Goal: Transaction & Acquisition: Purchase product/service

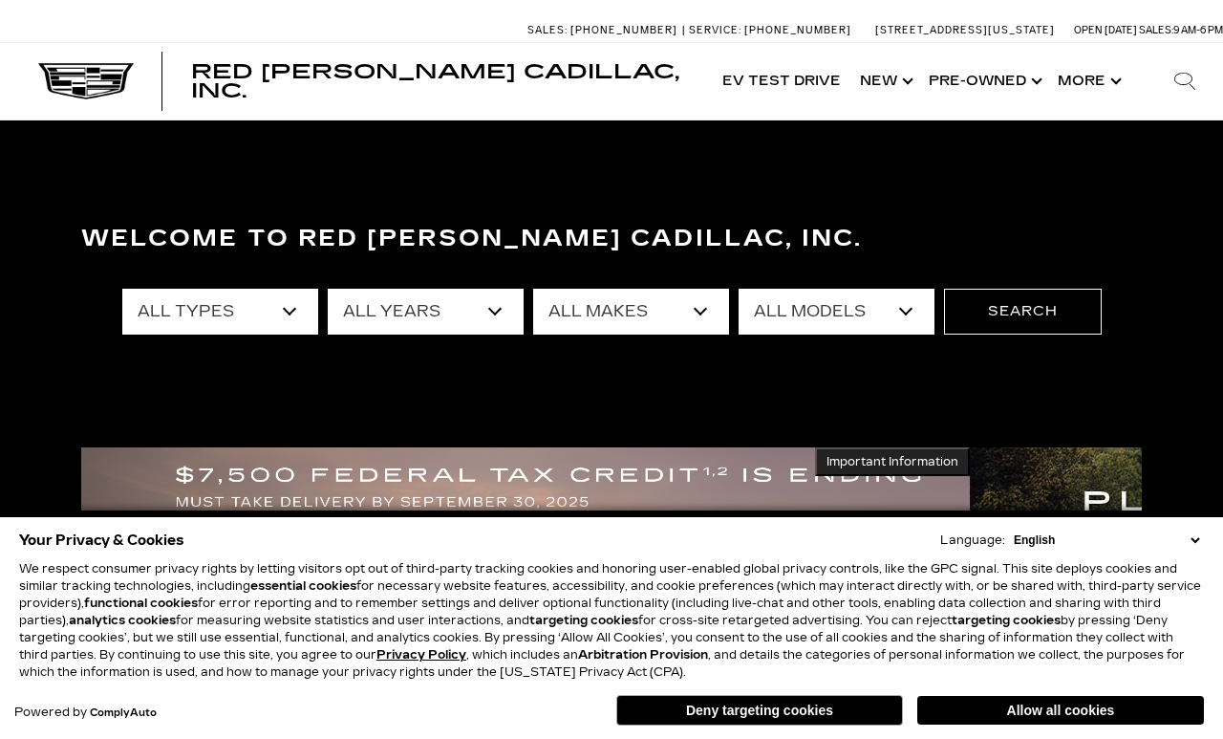
select select "New"
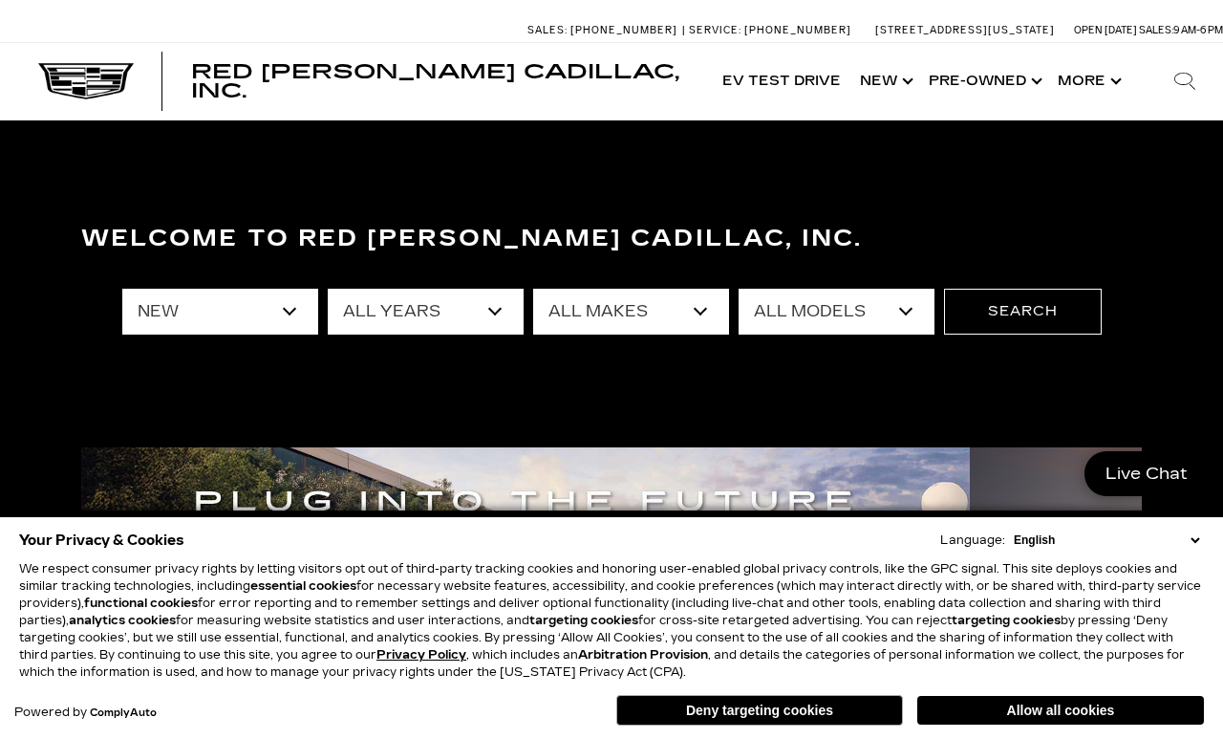
click at [476, 316] on select "All Years 2026 2025 2024" at bounding box center [426, 312] width 196 height 46
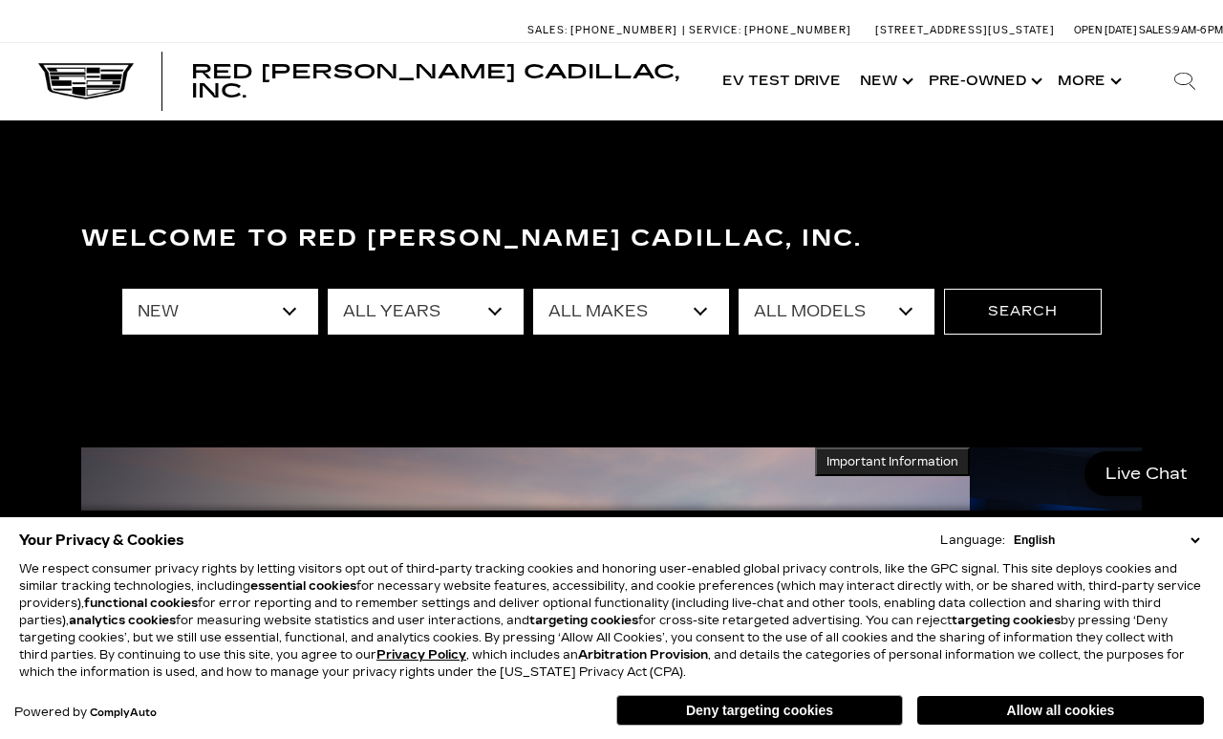
click at [639, 308] on select "All Makes Cadillac" at bounding box center [631, 312] width 196 height 46
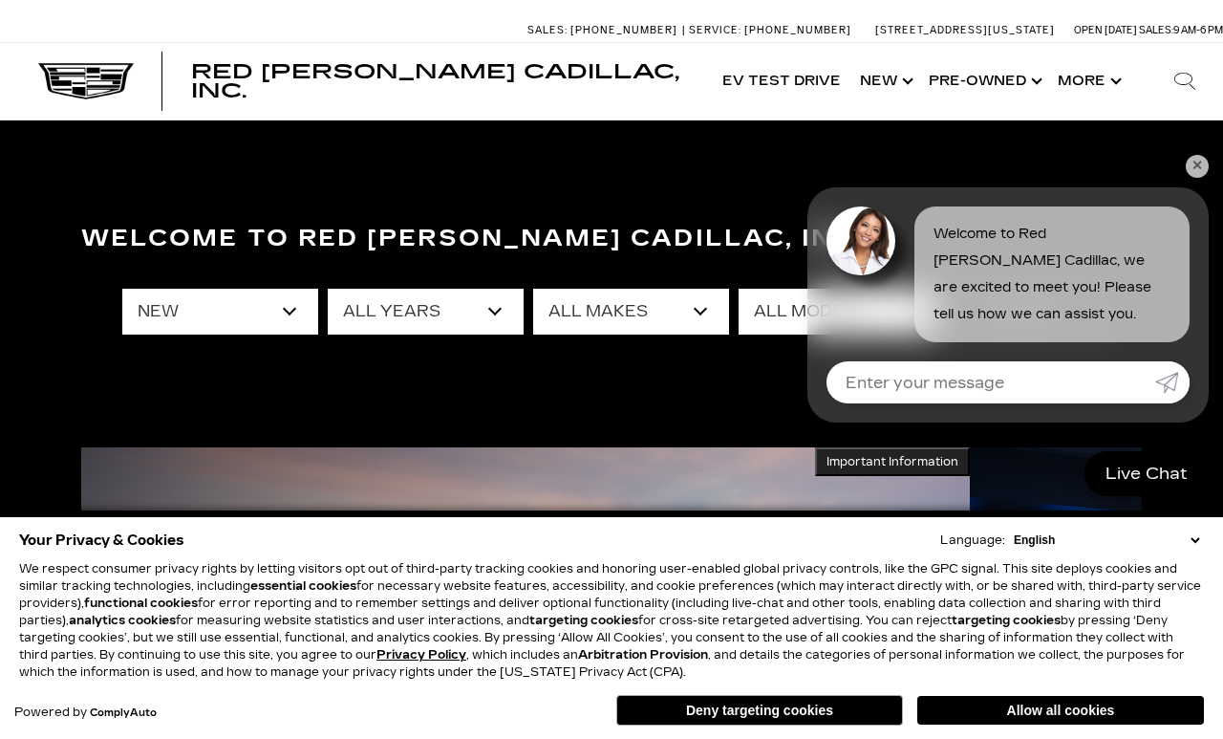
select select "Cadillac"
click at [1212, 159] on section "Welcome to Red Noland Cadillac, Inc. All Types New All Years 2026 2025 2024 All…" at bounding box center [611, 355] width 1223 height 470
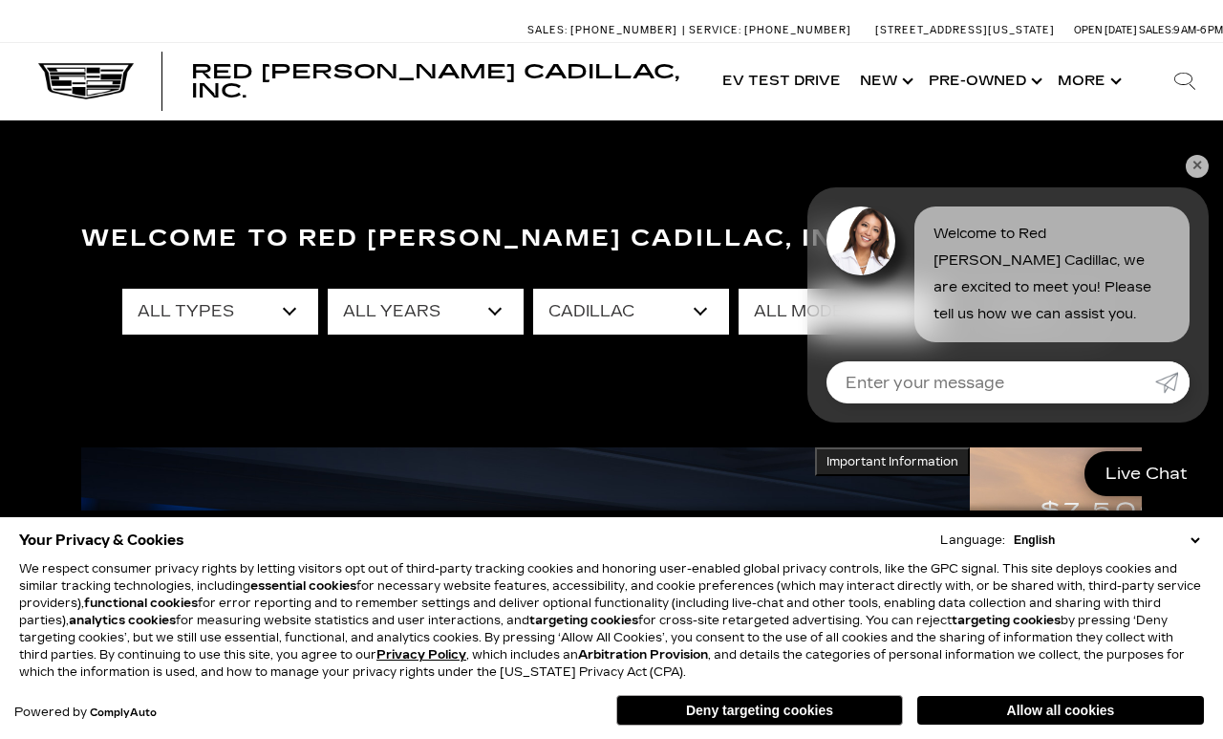
click at [1191, 164] on link "✕" at bounding box center [1197, 166] width 23 height 23
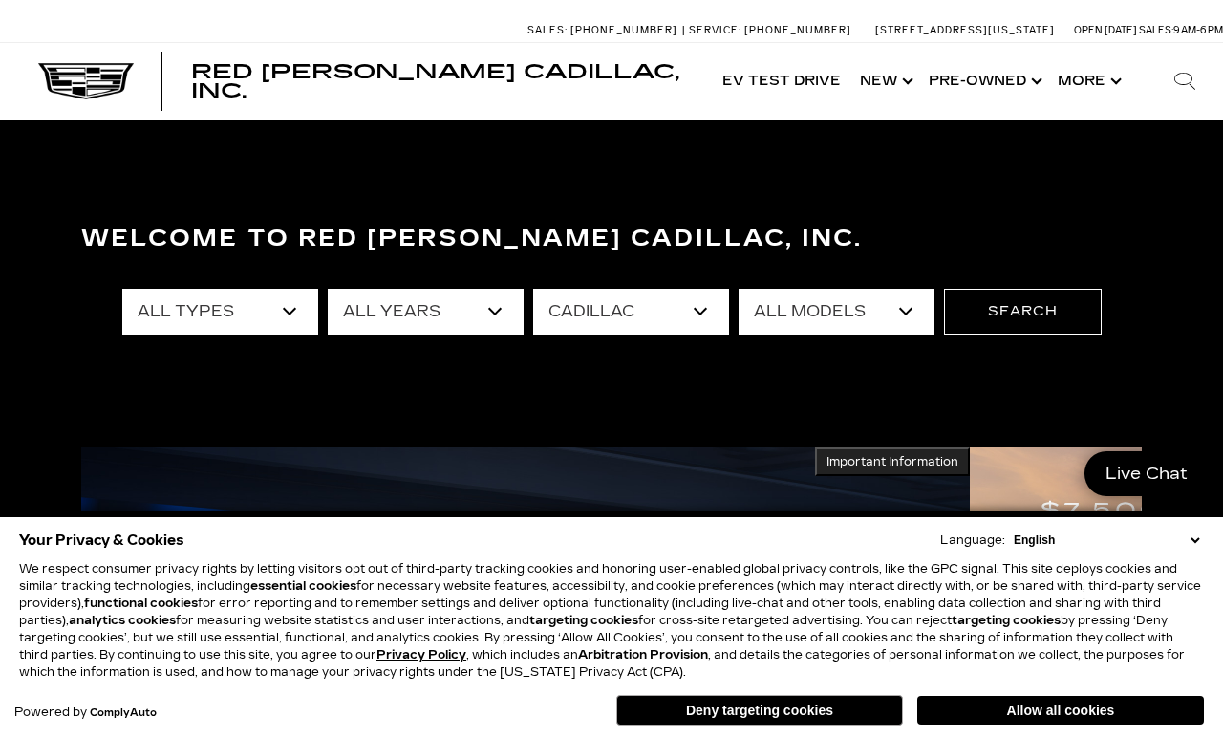
click at [876, 312] on select "All Models CT4 Escalade Escalade ESV ESCALADE IQ ESCALADE IQL LYRIQ OPTIQ VISTI…" at bounding box center [837, 312] width 196 height 46
select select "Escalade ESV"
click at [1041, 313] on button "Search" at bounding box center [1023, 312] width 158 height 46
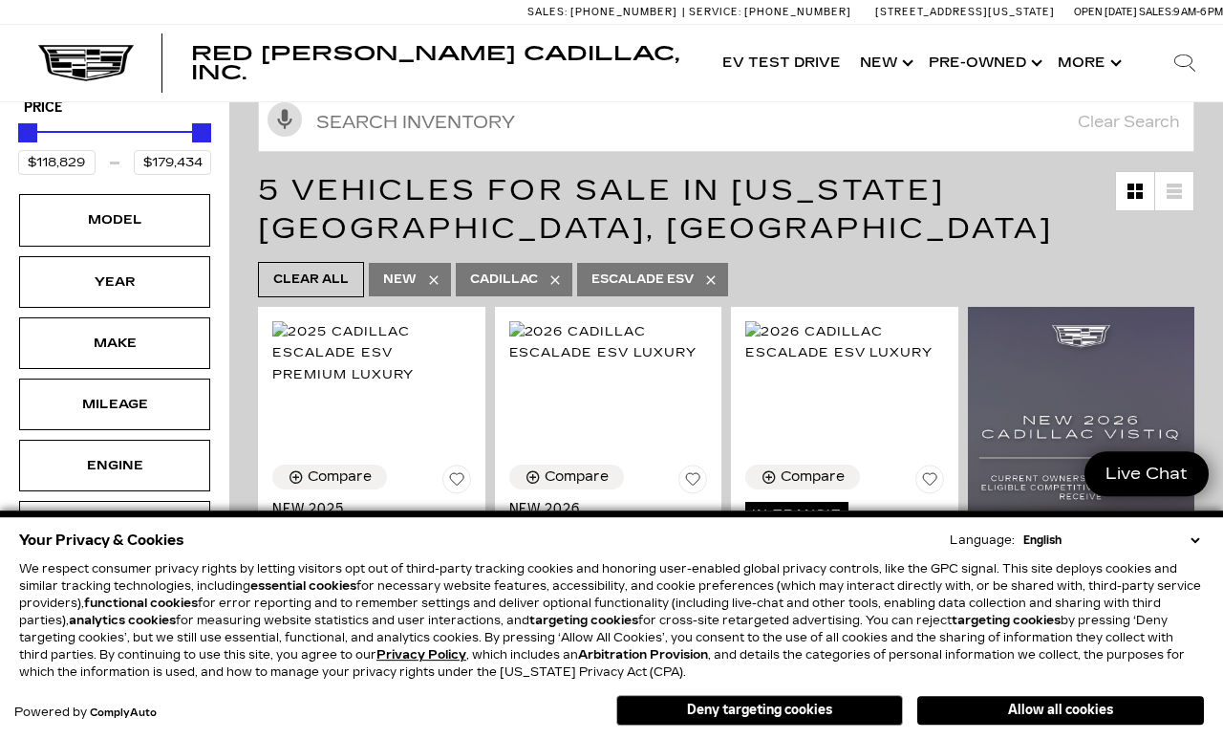
scroll to position [274, 0]
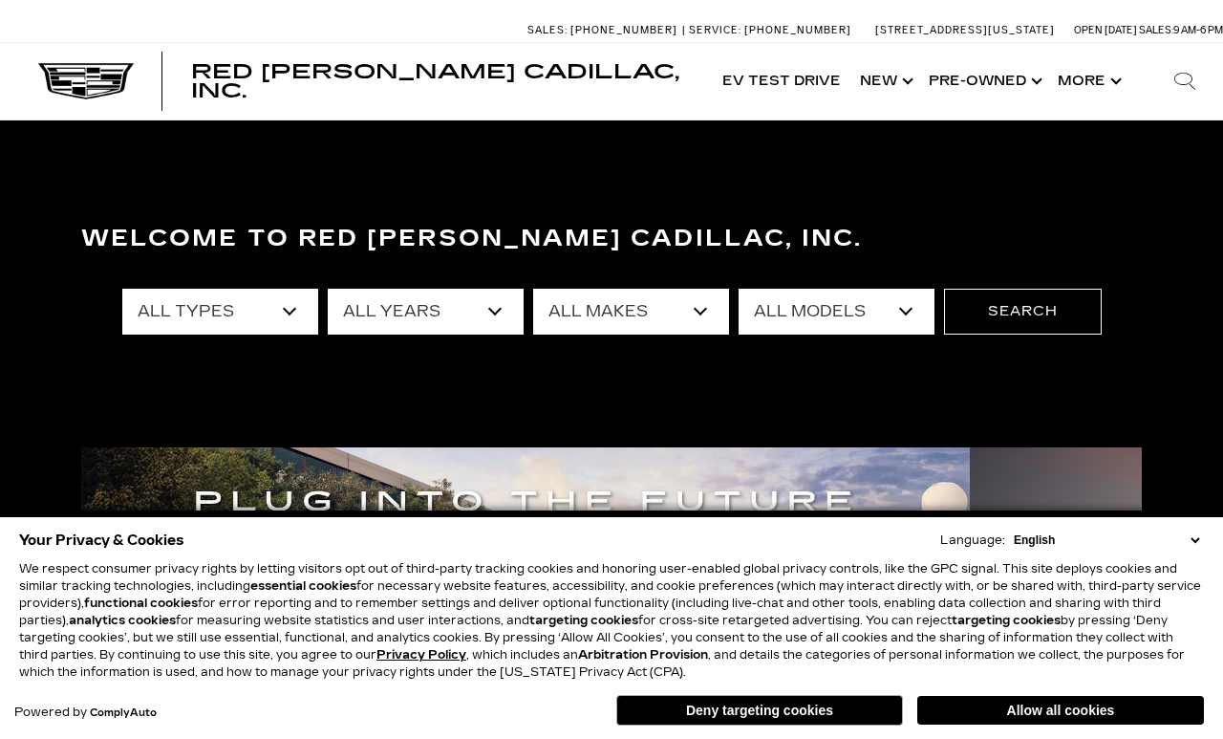
click at [692, 309] on select "All Makes Audi BMW Buick Cadillac Chevrolet Ford Honda Jeep Land Rover Lexus Me…" at bounding box center [631, 312] width 196 height 46
select select "Cadillac"
click at [900, 309] on select "All Models CT4 CT5 DTS Escalade Escalade ESV ESCALADE IQ ESCALADE IQL LYRIQ OPT…" at bounding box center [837, 312] width 196 height 46
select select "Escalade ESV"
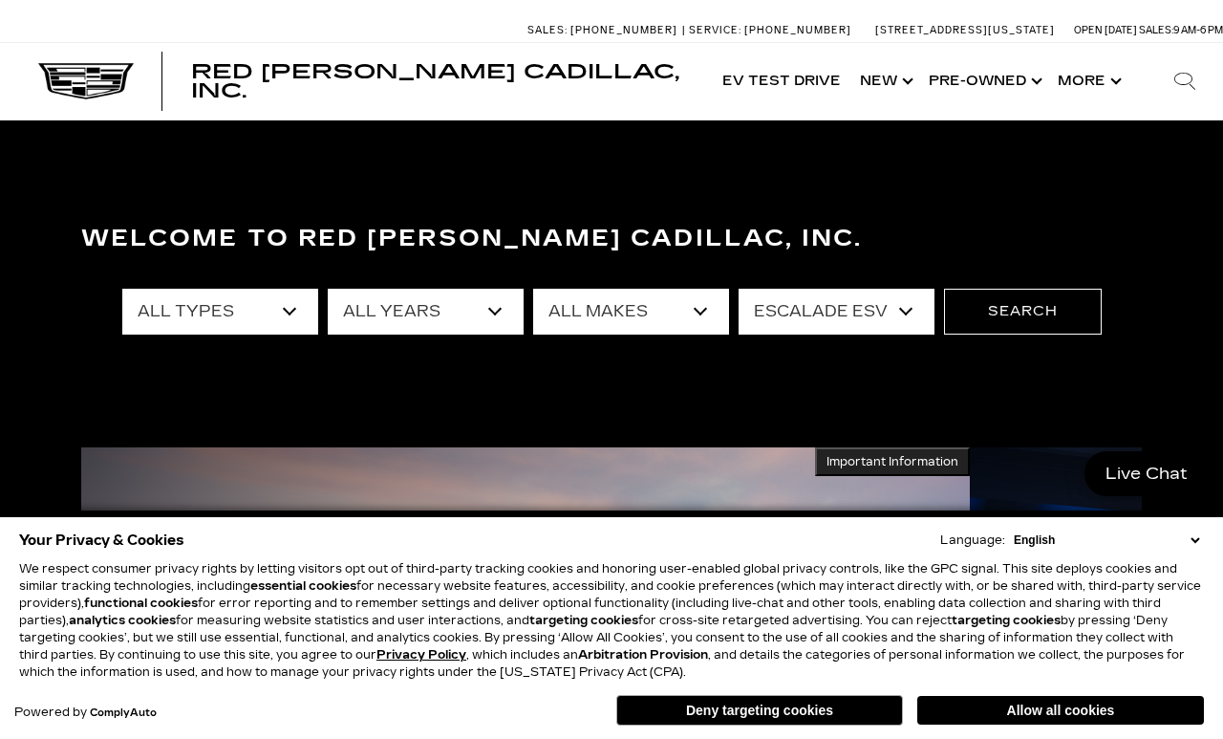
click at [1041, 333] on button "Search" at bounding box center [1023, 312] width 158 height 46
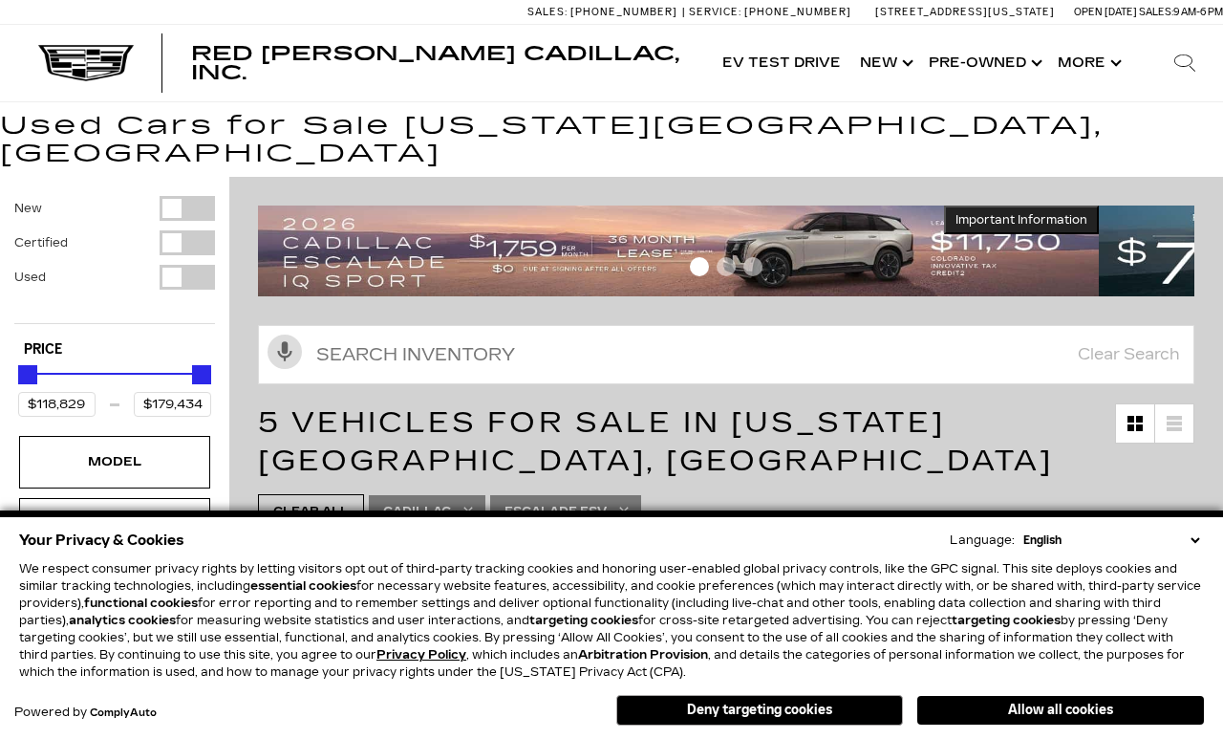
click at [1196, 543] on select "English Spanish / Español English / [GEOGRAPHIC_DATA] Korean / 한국어 Vietnamese /…" at bounding box center [1111, 539] width 185 height 17
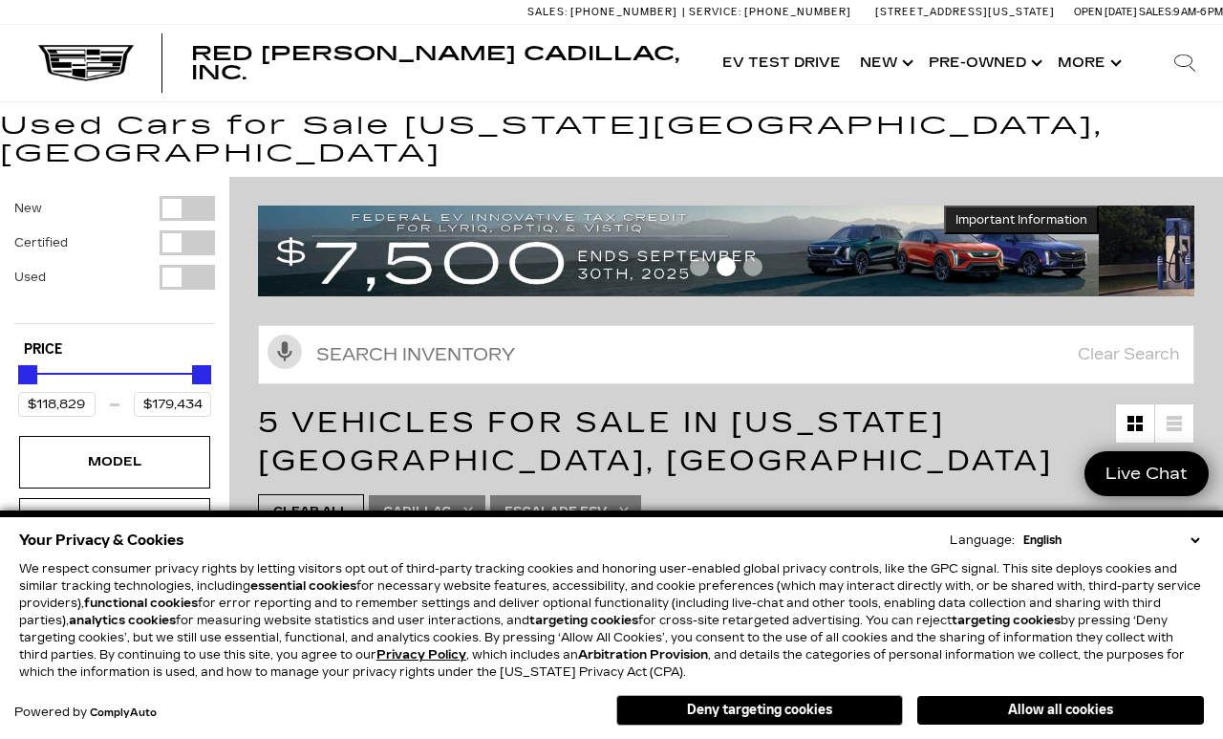
click at [868, 443] on h1 "5 Vehicles for Sale in Colorado Springs, CO" at bounding box center [686, 441] width 857 height 76
click at [819, 723] on button "Deny targeting cookies" at bounding box center [759, 710] width 287 height 31
